Goal: Book appointment/travel/reservation

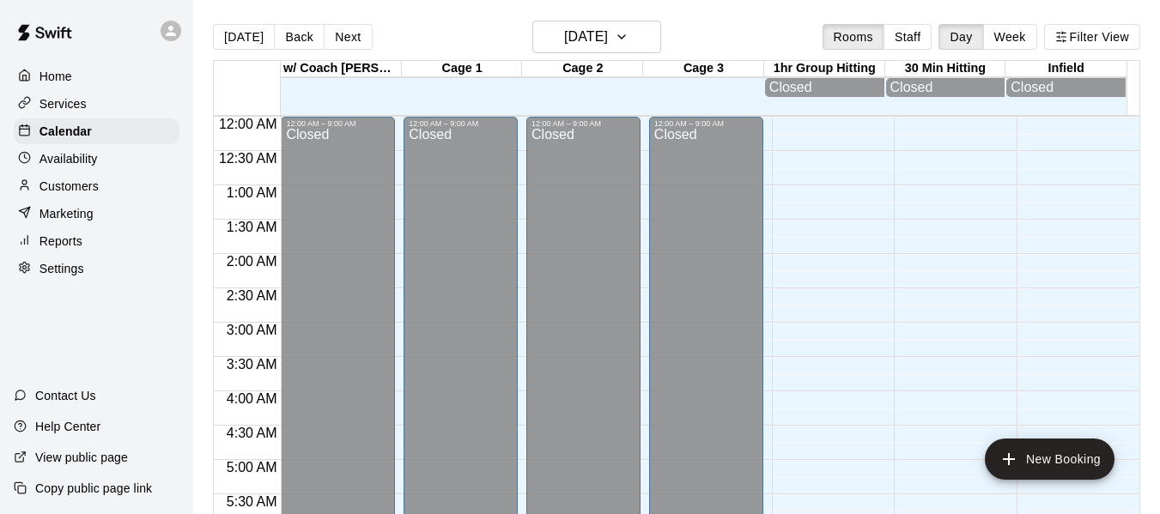
scroll to position [611, 0]
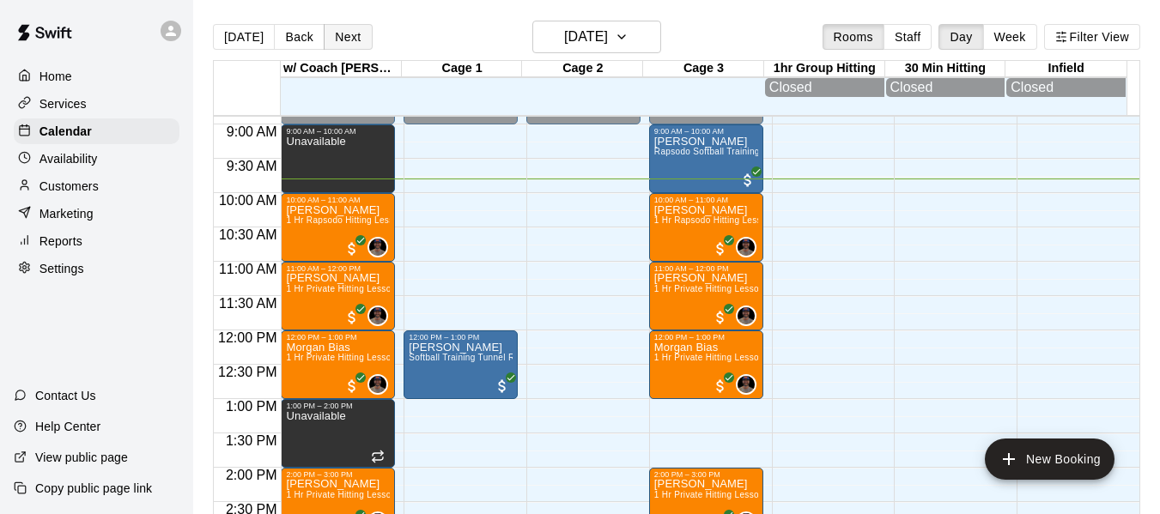
click at [331, 33] on button "Next" at bounding box center [348, 37] width 48 height 26
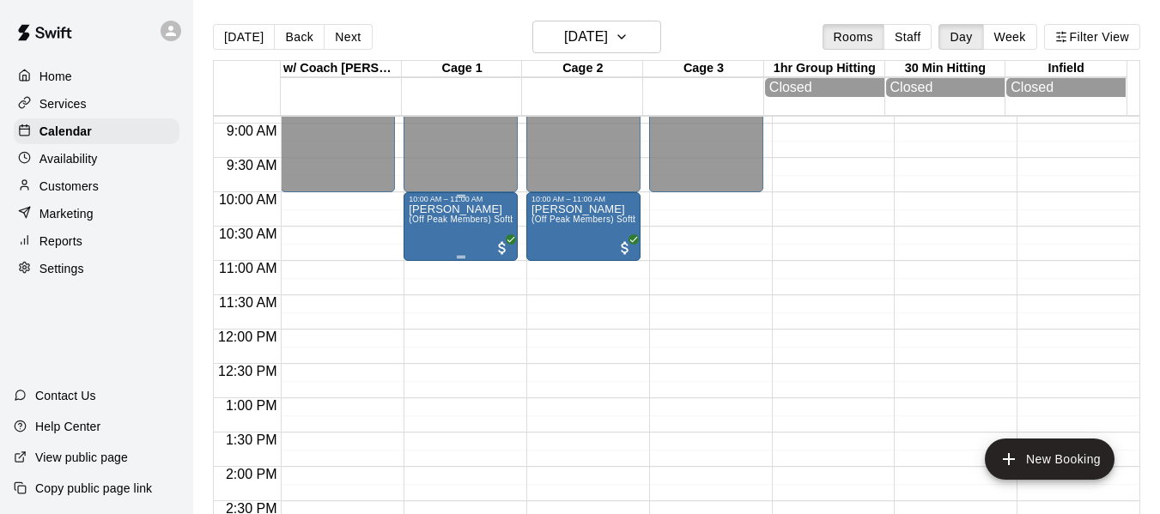
scroll to position [590, 0]
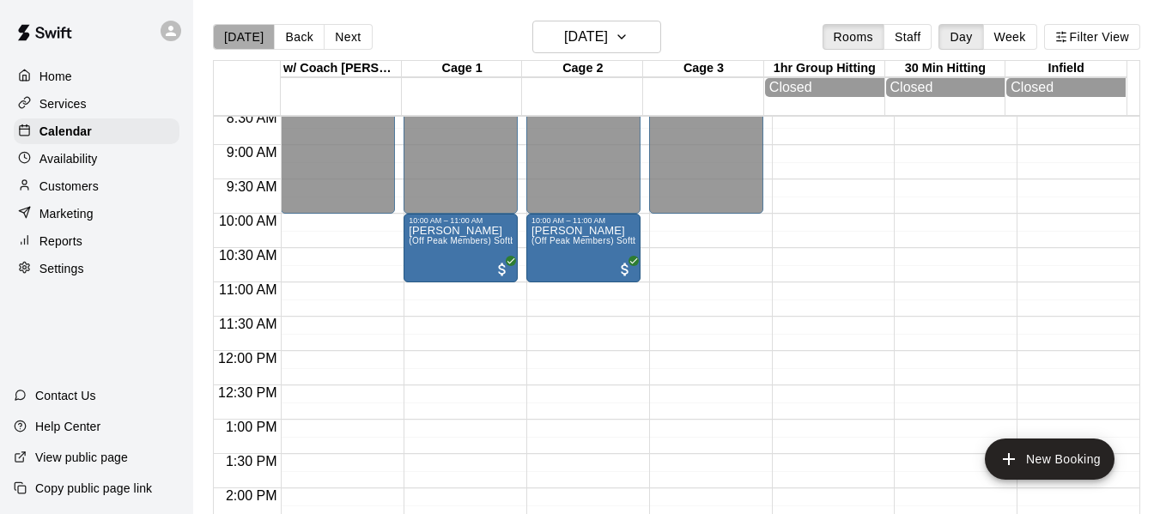
click at [244, 42] on button "[DATE]" at bounding box center [244, 37] width 62 height 26
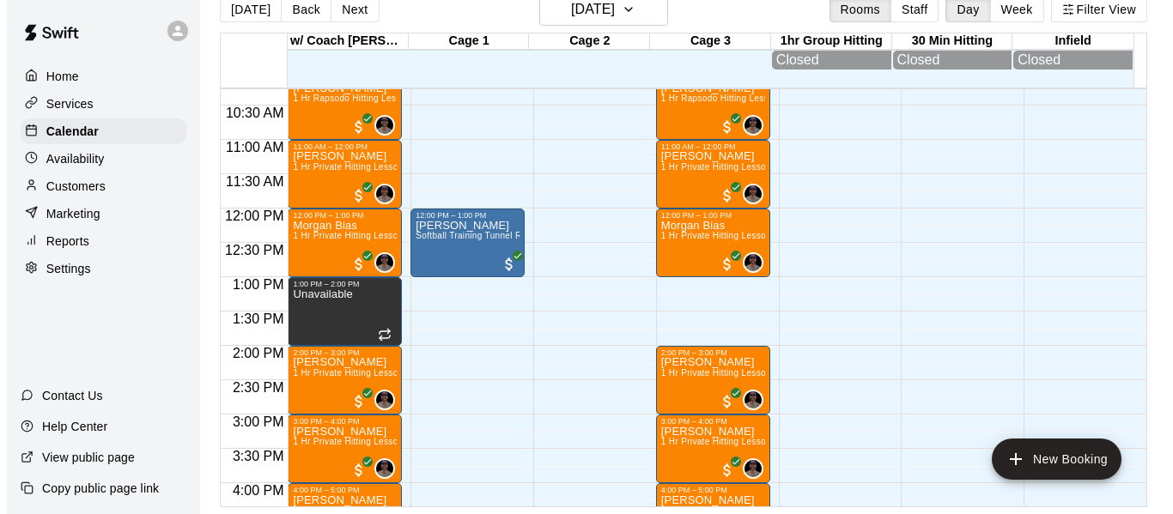
scroll to position [704, 0]
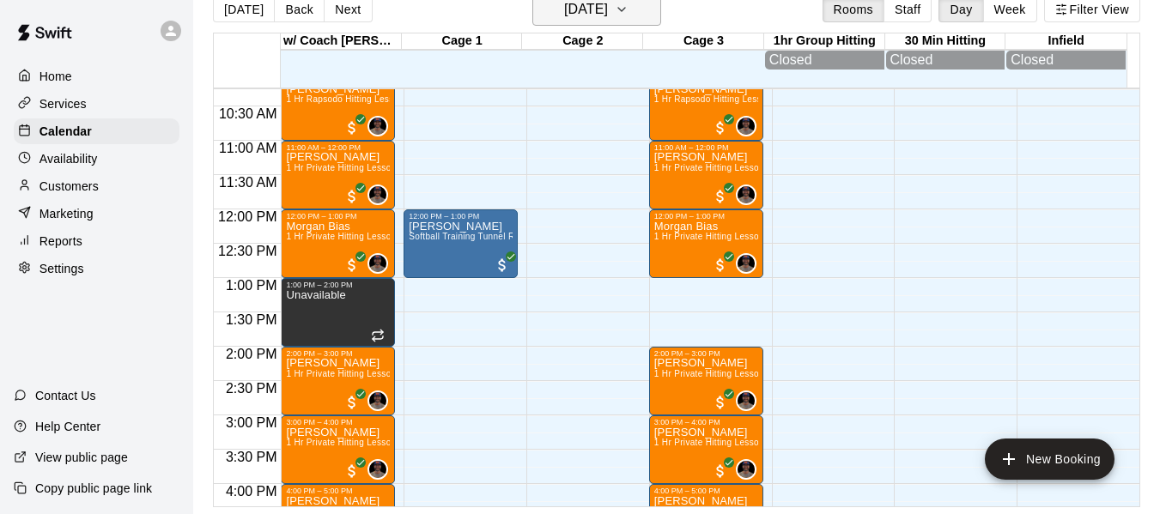
click at [620, 21] on button "[DATE]" at bounding box center [596, 9] width 129 height 33
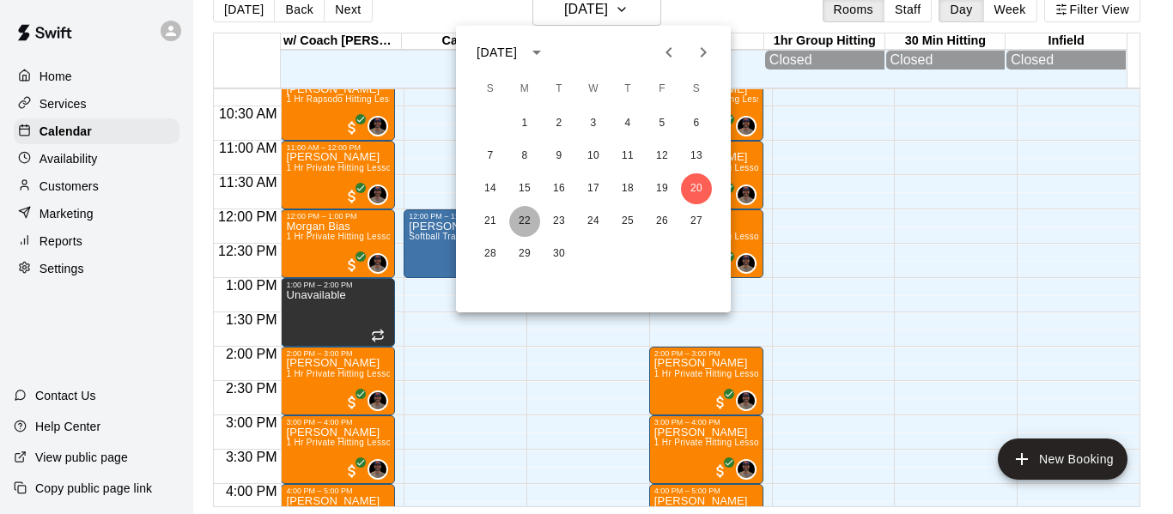
click at [519, 216] on button "22" at bounding box center [524, 221] width 31 height 31
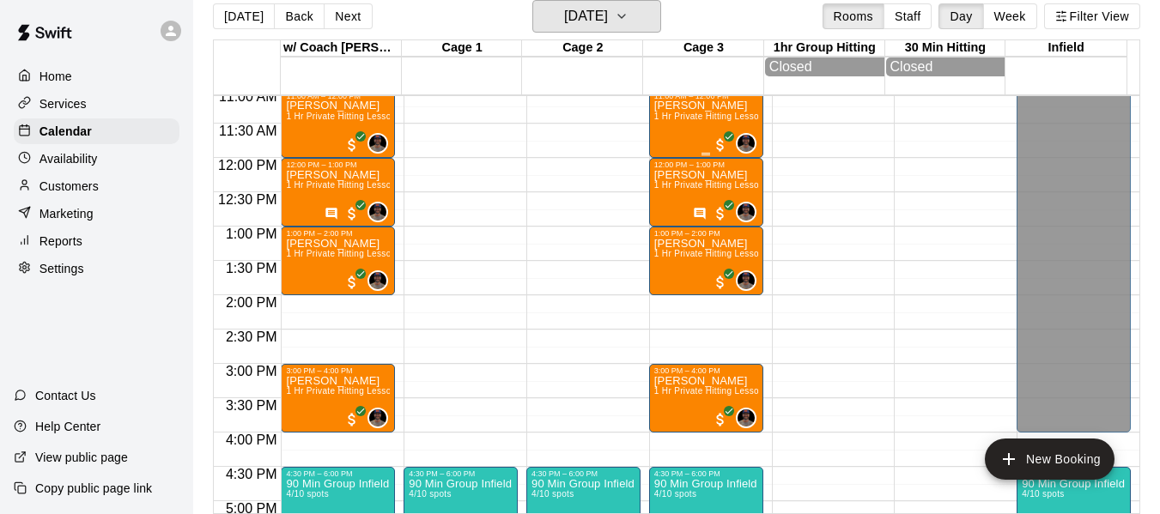
scroll to position [762, 0]
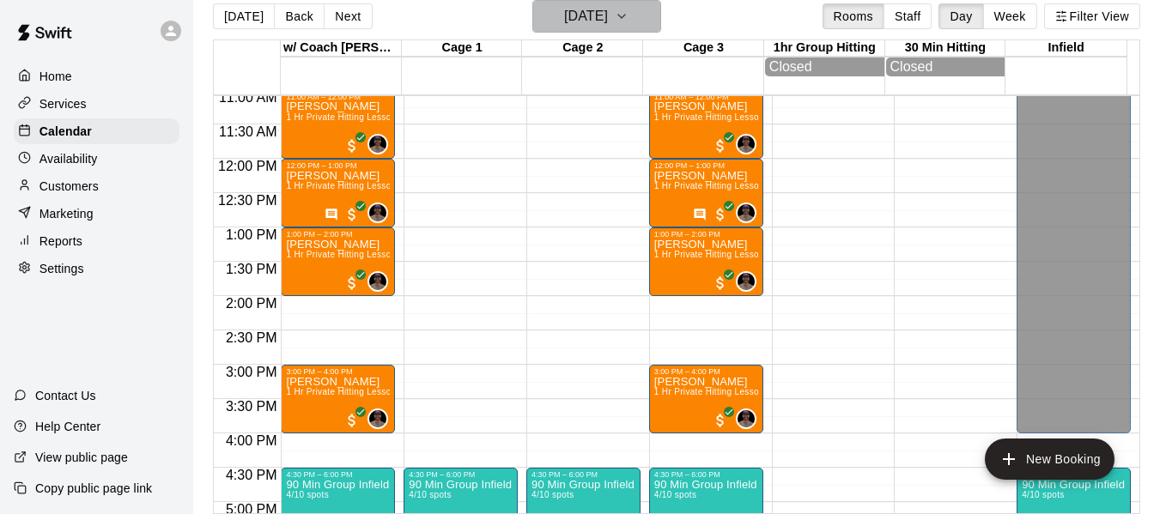
click at [641, 30] on button "[DATE]" at bounding box center [596, 16] width 129 height 33
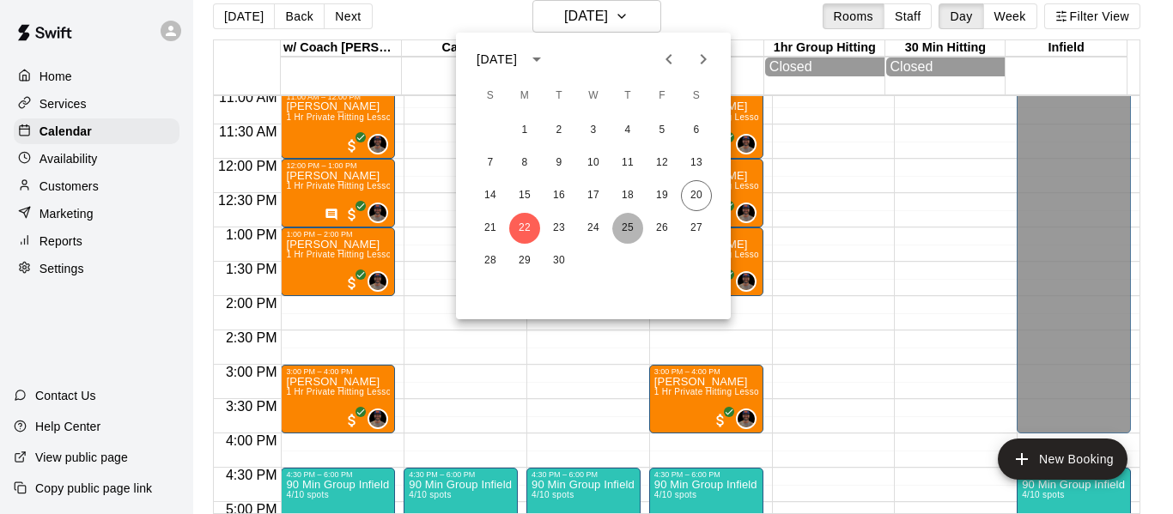
click at [630, 222] on button "25" at bounding box center [627, 228] width 31 height 31
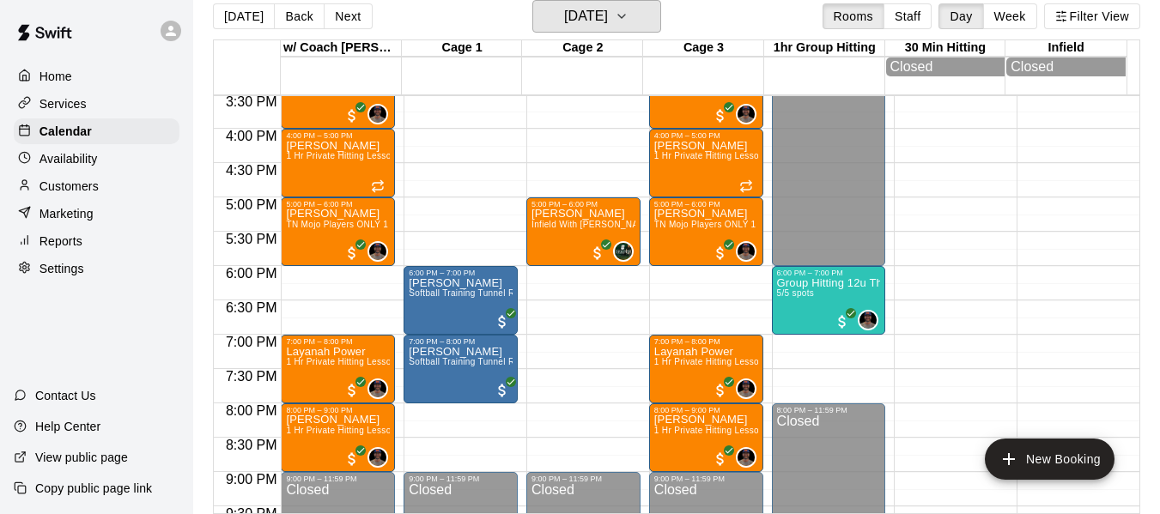
scroll to position [1077, 0]
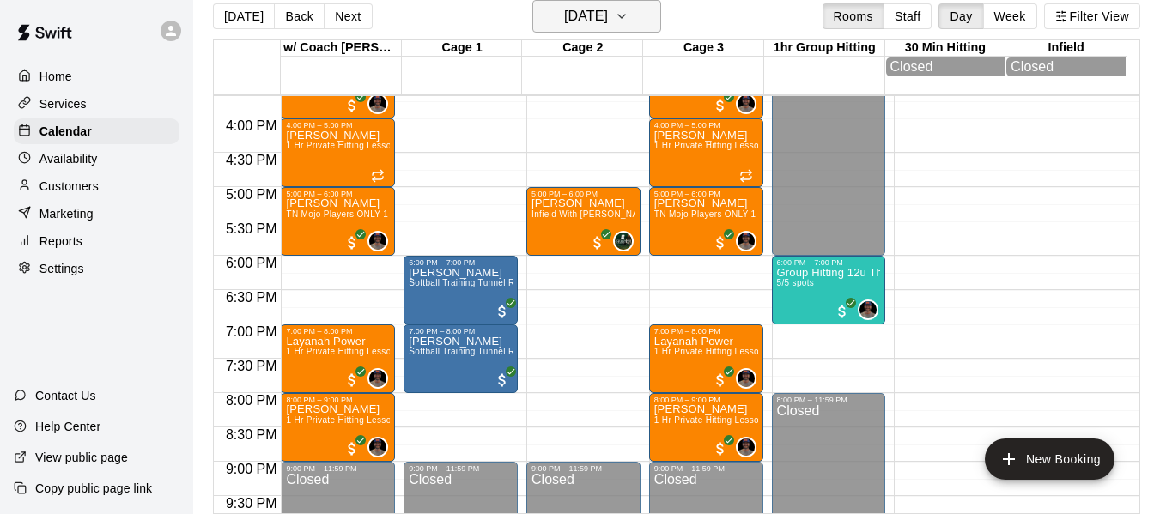
click at [598, 15] on h6 "[DATE]" at bounding box center [586, 16] width 44 height 24
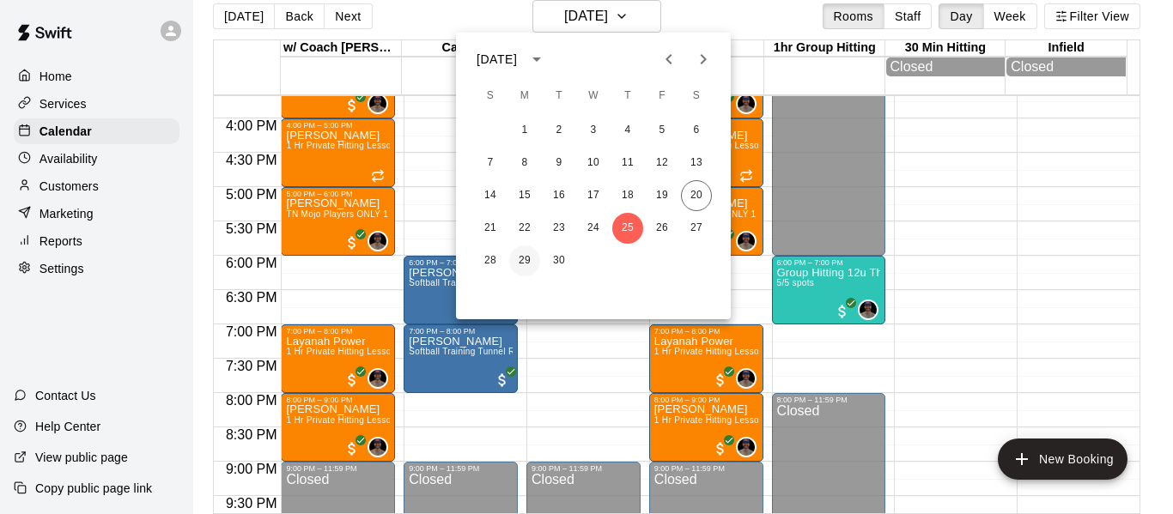
click at [526, 265] on button "29" at bounding box center [524, 261] width 31 height 31
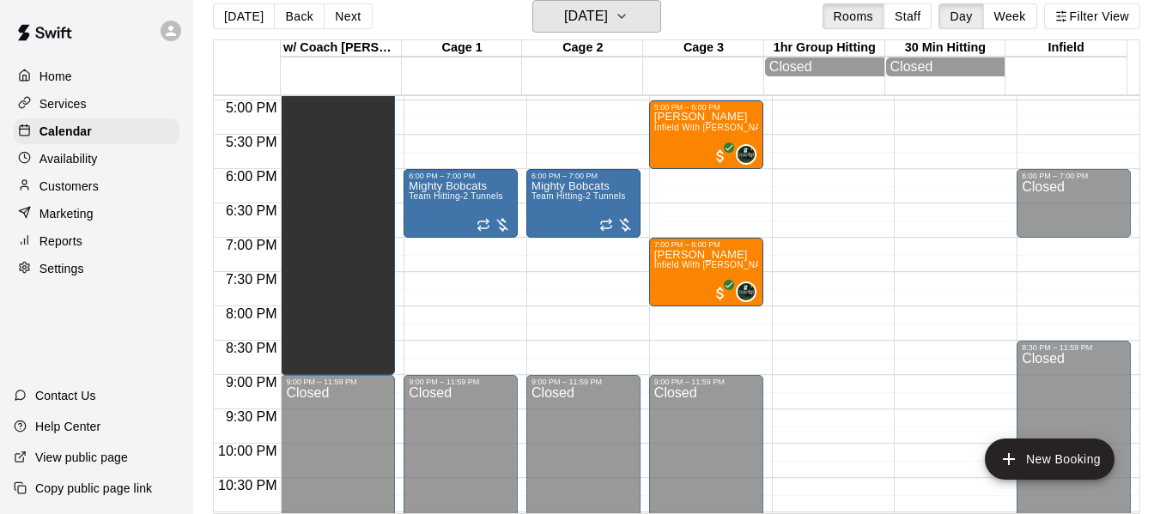
scroll to position [1191, 0]
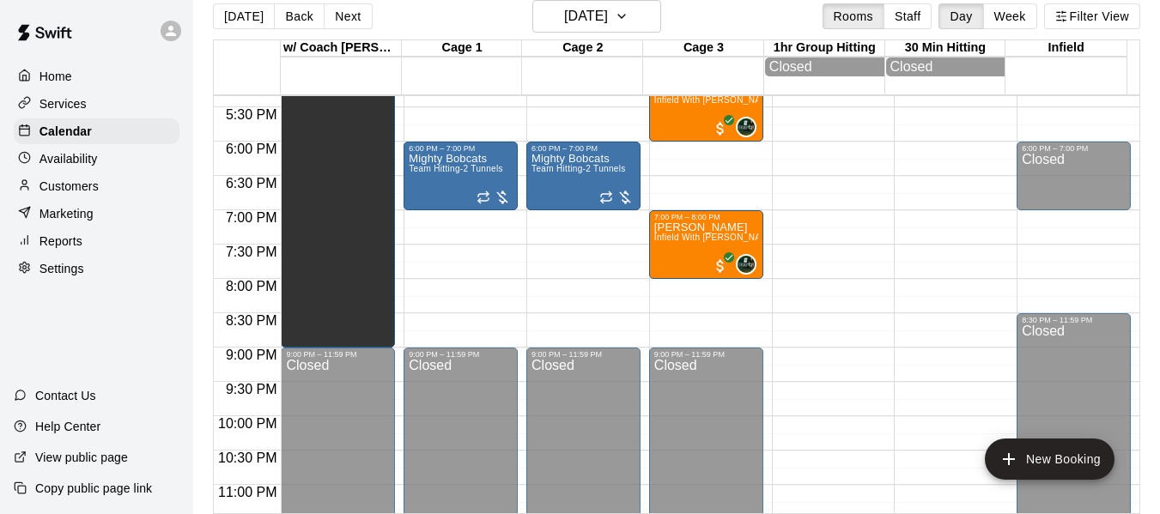
click at [612, 33] on div "[DATE] Back [DATE][DATE] Rooms Staff Day Week Filter View" at bounding box center [677, 20] width 928 height 40
click at [608, 23] on h6 "[DATE]" at bounding box center [586, 16] width 44 height 24
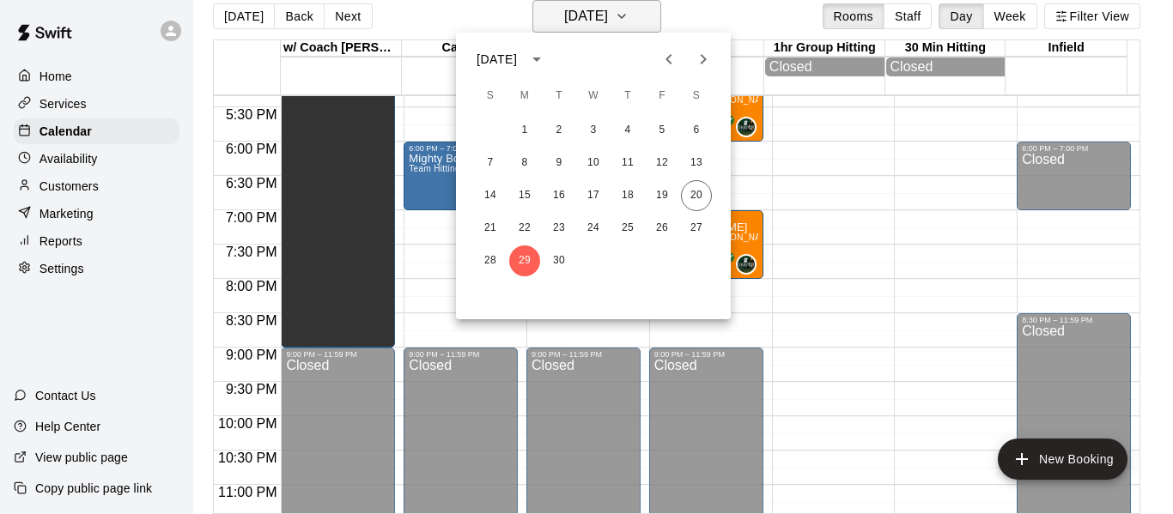
click at [612, 23] on div at bounding box center [586, 257] width 1173 height 514
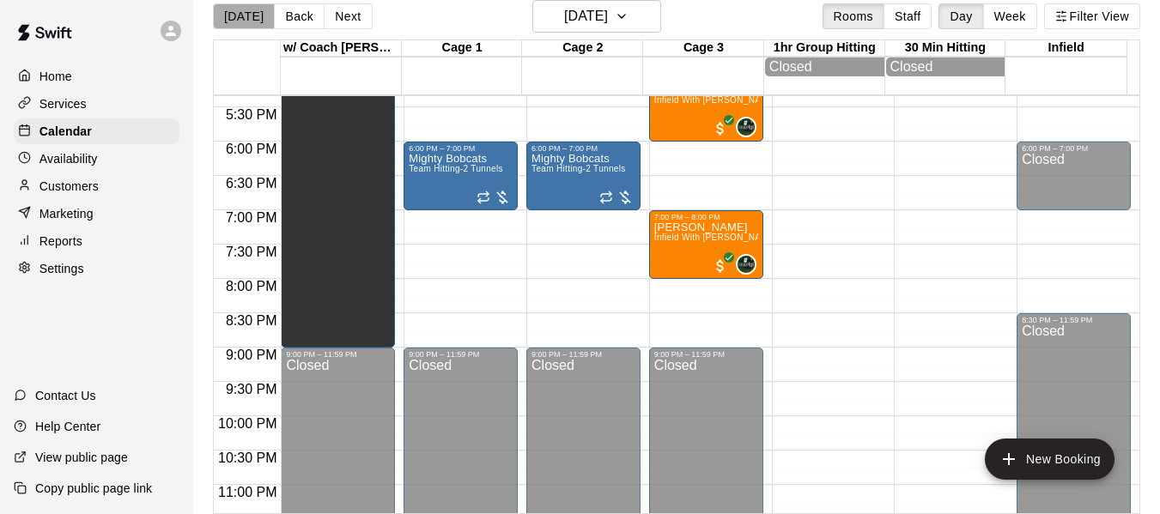
click at [245, 15] on button "[DATE]" at bounding box center [244, 16] width 62 height 26
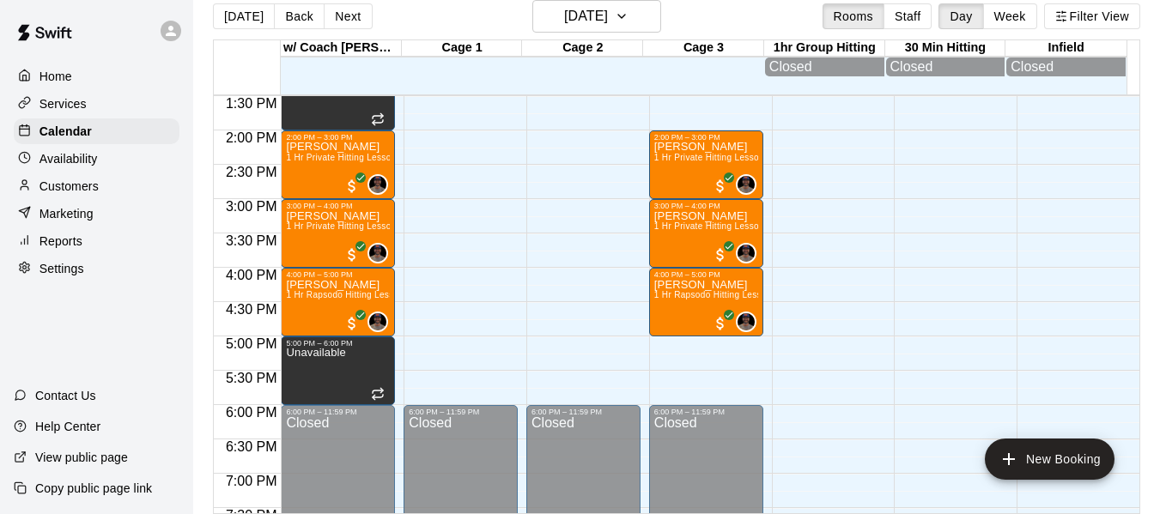
scroll to position [934, 0]
